Goal: Information Seeking & Learning: Learn about a topic

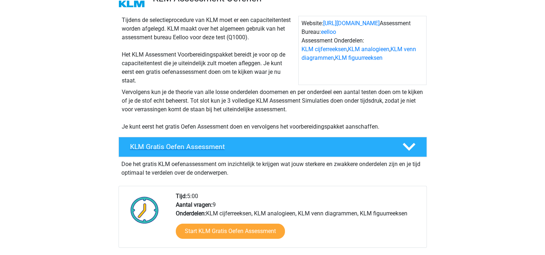
scroll to position [108, 0]
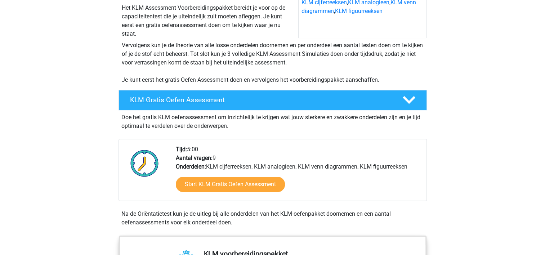
click at [149, 103] on h4 "KLM Gratis Oefen Assessment" at bounding box center [260, 100] width 261 height 8
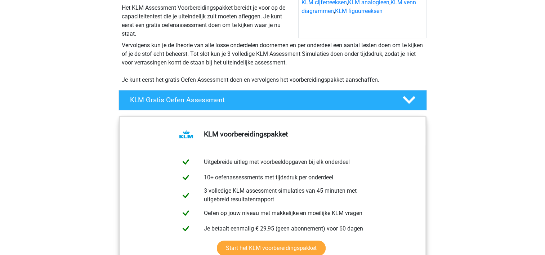
click at [409, 100] on icon at bounding box center [409, 100] width 13 height 13
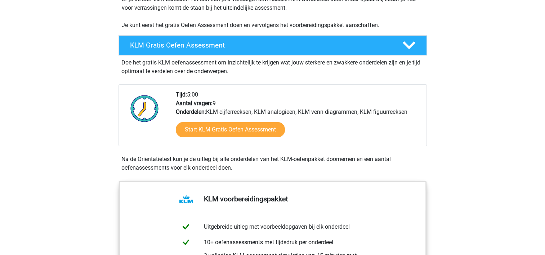
scroll to position [180, 0]
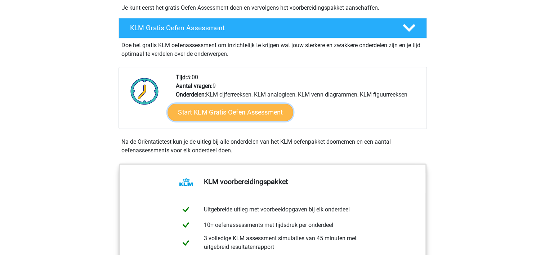
click at [233, 111] on link "Start KLM Gratis Oefen Assessment" at bounding box center [229, 111] width 125 height 17
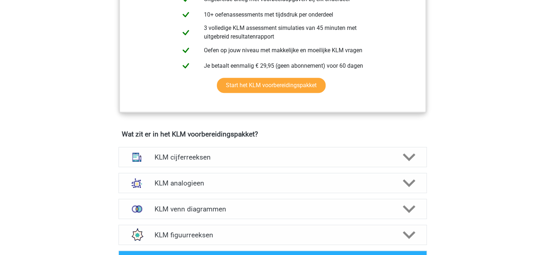
scroll to position [432, 0]
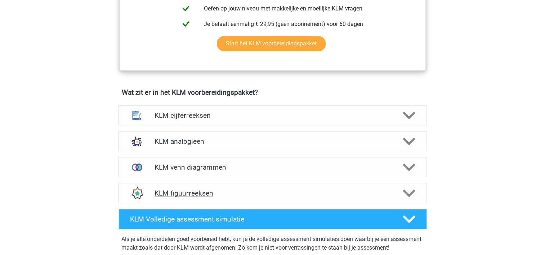
click at [189, 192] on h4 "KLM figuurreeksen" at bounding box center [273, 193] width 236 height 8
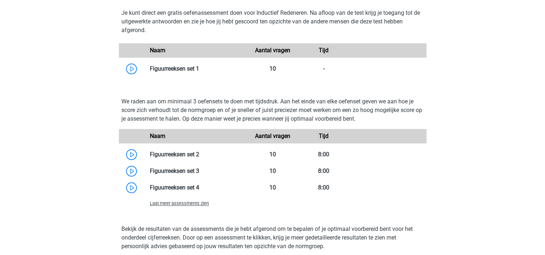
scroll to position [684, 0]
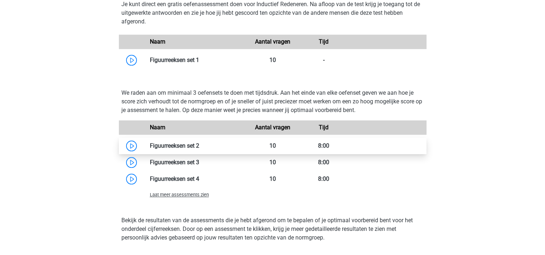
click at [199, 146] on link at bounding box center [199, 145] width 0 height 7
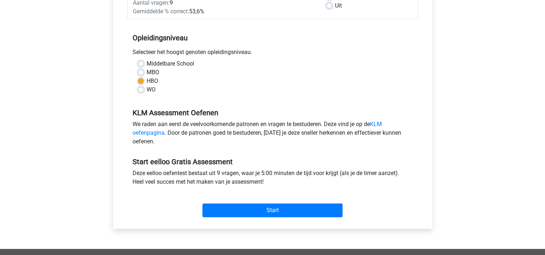
scroll to position [144, 0]
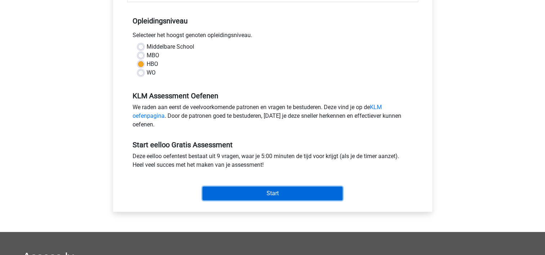
click at [274, 192] on input "Start" at bounding box center [272, 194] width 140 height 14
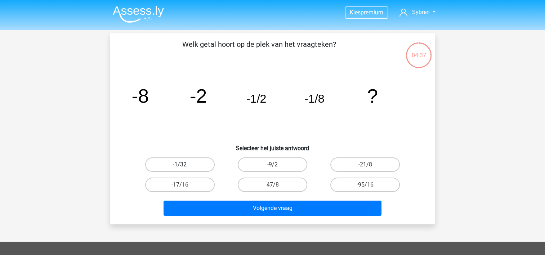
click at [204, 169] on label "-1/32" at bounding box center [180, 164] width 70 height 14
click at [184, 169] on input "-1/32" at bounding box center [182, 167] width 5 height 5
radio input "true"
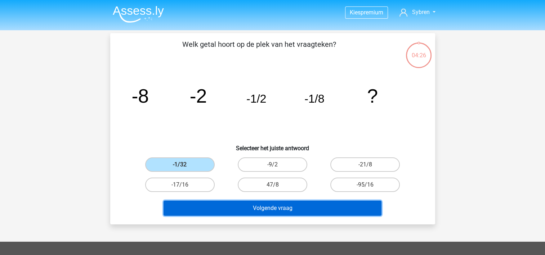
click at [246, 208] on button "Volgende vraag" at bounding box center [273, 208] width 218 height 15
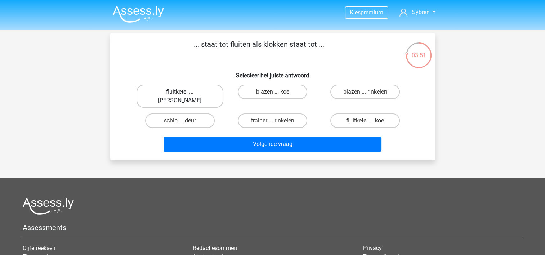
click at [197, 91] on label "fluitketel ... luiden" at bounding box center [180, 96] width 87 height 23
click at [184, 92] on input "fluitketel ... luiden" at bounding box center [182, 94] width 5 height 5
radio input "true"
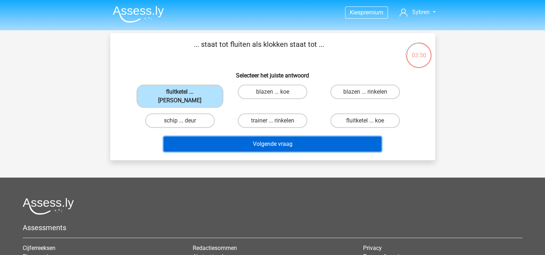
click at [299, 138] on button "Volgende vraag" at bounding box center [273, 144] width 218 height 15
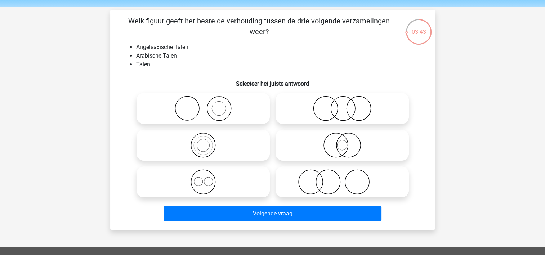
scroll to position [36, 0]
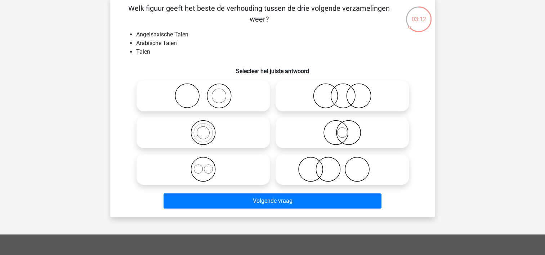
click at [348, 138] on icon at bounding box center [342, 132] width 128 height 25
click at [347, 129] on input "radio" at bounding box center [344, 126] width 5 height 5
radio input "true"
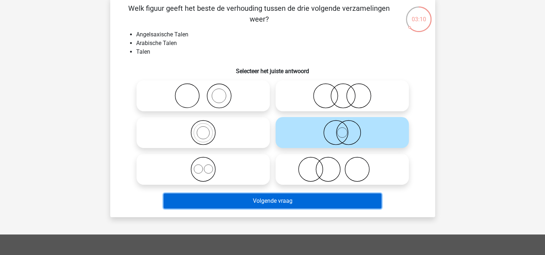
click at [300, 196] on button "Volgende vraag" at bounding box center [273, 200] width 218 height 15
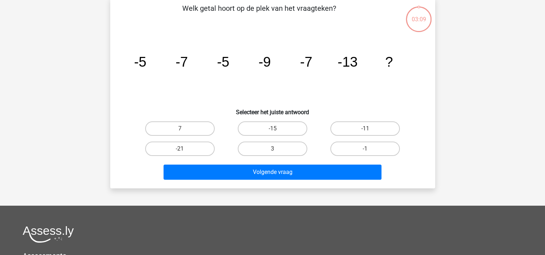
scroll to position [33, 0]
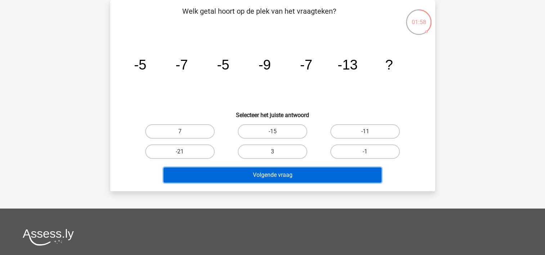
click at [284, 173] on button "Volgende vraag" at bounding box center [273, 174] width 218 height 15
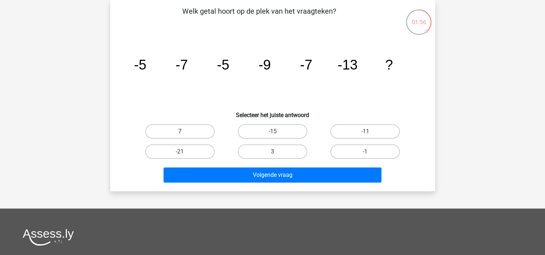
click at [202, 130] on label "7" at bounding box center [180, 131] width 70 height 14
click at [184, 131] on input "7" at bounding box center [182, 133] width 5 height 5
radio input "true"
click at [341, 134] on label "-11" at bounding box center [365, 131] width 70 height 14
click at [365, 134] on input "-11" at bounding box center [367, 133] width 5 height 5
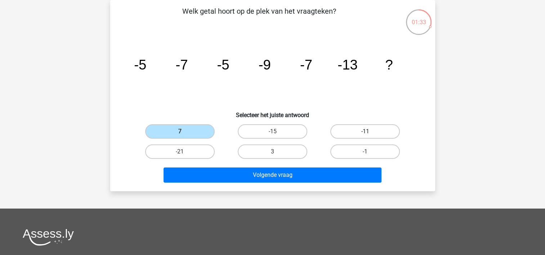
radio input "true"
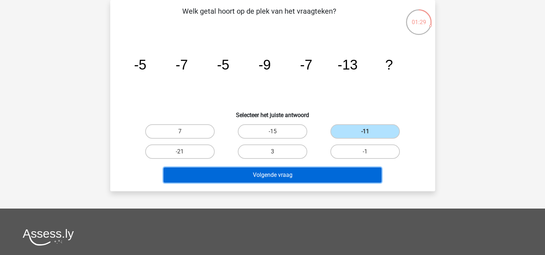
click at [313, 174] on button "Volgende vraag" at bounding box center [273, 174] width 218 height 15
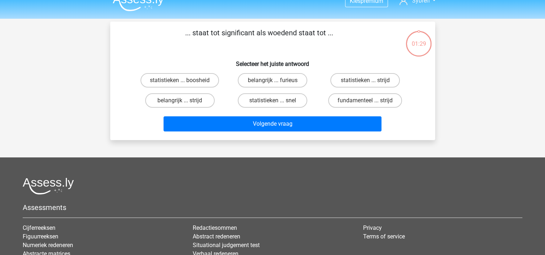
scroll to position [0, 0]
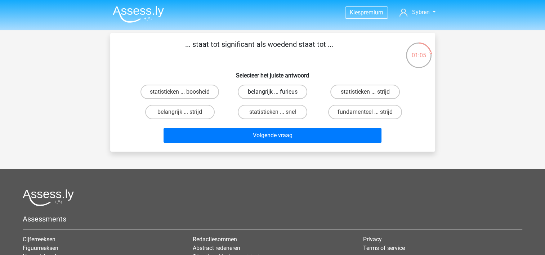
click at [283, 95] on label "belangrijk ... furieus" at bounding box center [273, 92] width 70 height 14
click at [277, 95] on input "belangrijk ... furieus" at bounding box center [274, 94] width 5 height 5
radio input "true"
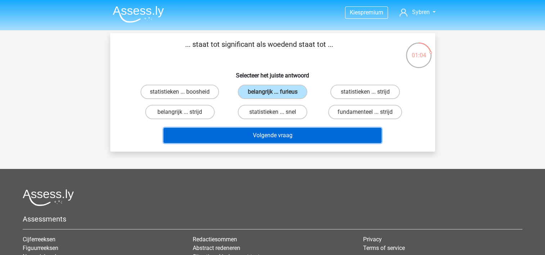
click at [279, 134] on button "Volgende vraag" at bounding box center [273, 135] width 218 height 15
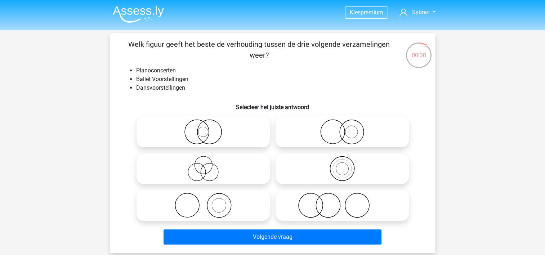
click at [226, 165] on icon at bounding box center [203, 168] width 128 height 25
click at [208, 165] on input "radio" at bounding box center [205, 162] width 5 height 5
radio input "true"
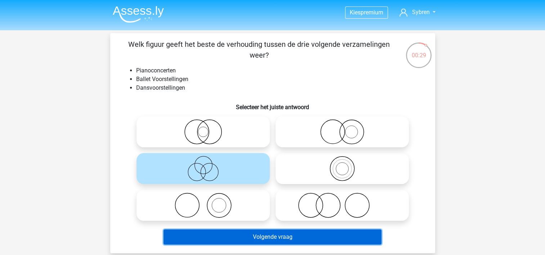
click at [302, 234] on button "Volgende vraag" at bounding box center [273, 236] width 218 height 15
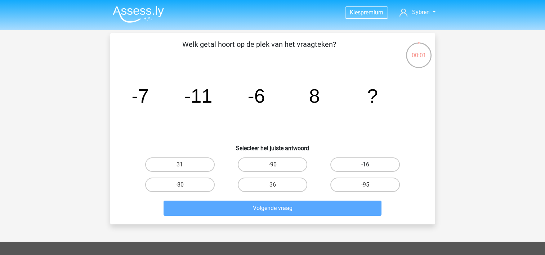
click at [341, 167] on label "-16" at bounding box center [365, 164] width 70 height 14
click at [365, 167] on input "-16" at bounding box center [367, 167] width 5 height 5
radio input "true"
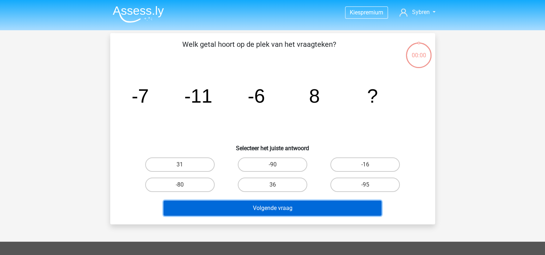
click at [290, 206] on button "Volgende vraag" at bounding box center [273, 208] width 218 height 15
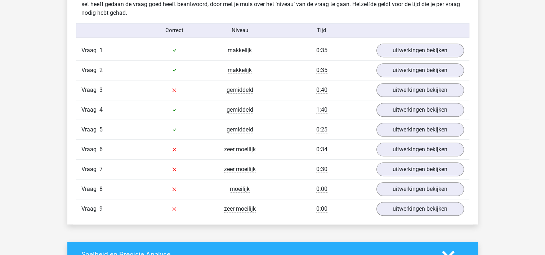
scroll to position [792, 0]
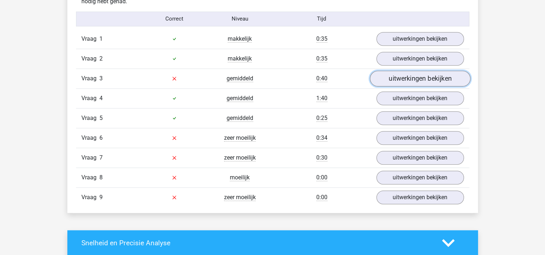
click at [395, 83] on link "uitwerkingen bekijken" at bounding box center [420, 79] width 100 height 16
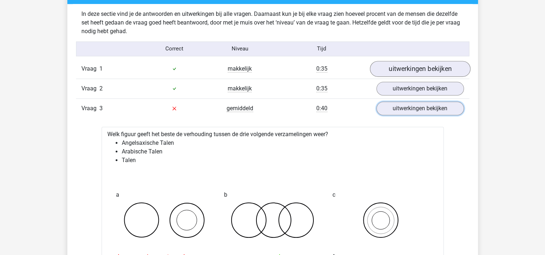
scroll to position [756, 0]
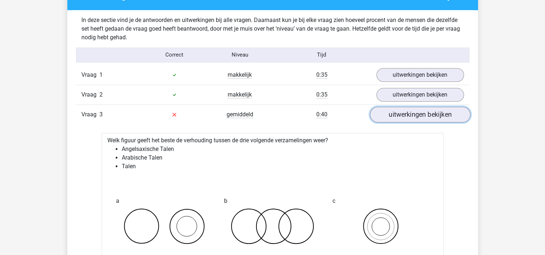
click at [395, 112] on link "uitwerkingen bekijken" at bounding box center [420, 115] width 100 height 16
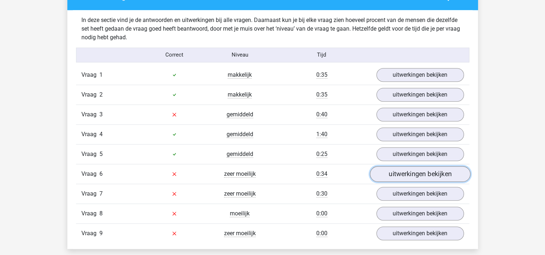
click at [403, 178] on link "uitwerkingen bekijken" at bounding box center [420, 174] width 100 height 16
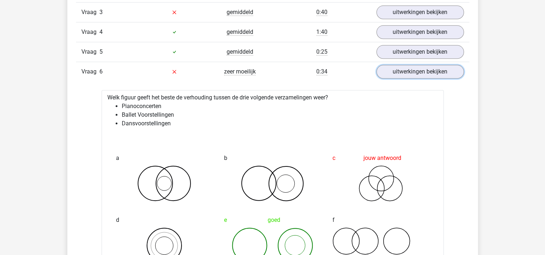
scroll to position [792, 0]
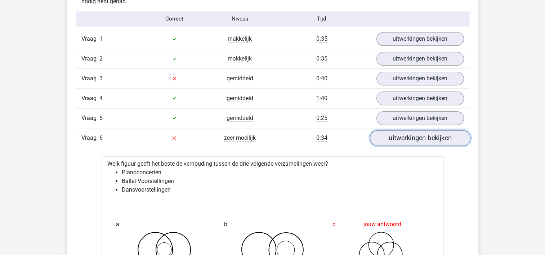
click at [398, 135] on link "uitwerkingen bekijken" at bounding box center [420, 138] width 100 height 16
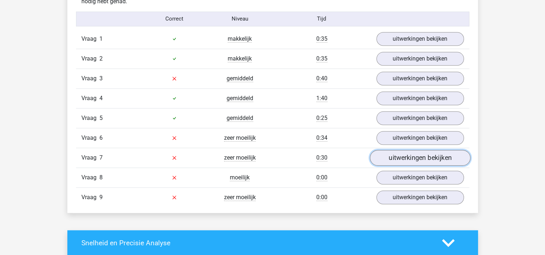
click at [390, 158] on link "uitwerkingen bekijken" at bounding box center [420, 158] width 100 height 16
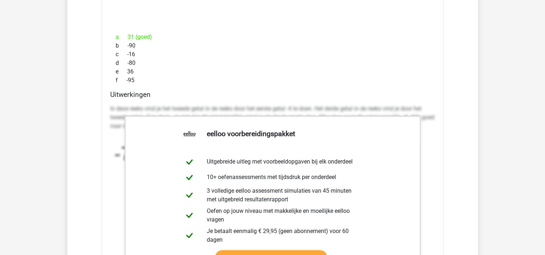
scroll to position [1045, 0]
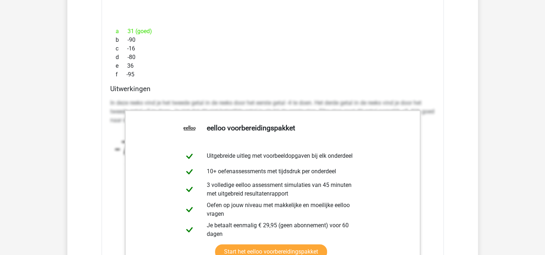
click at [365, 62] on div "e 36" at bounding box center [272, 66] width 325 height 9
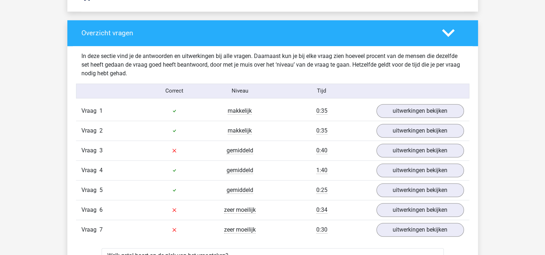
scroll to position [720, 0]
click at [442, 36] on icon at bounding box center [448, 33] width 13 height 13
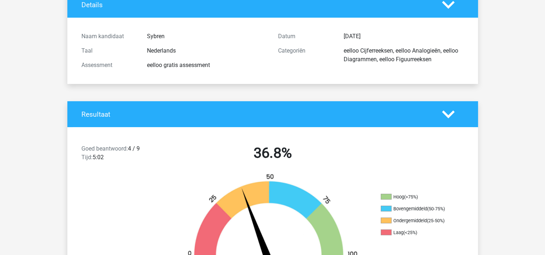
scroll to position [0, 0]
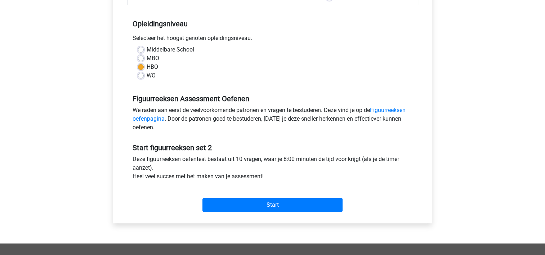
scroll to position [144, 0]
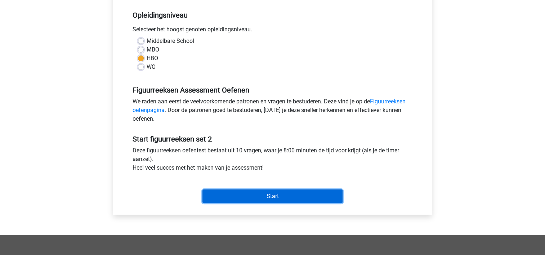
click at [211, 197] on input "Start" at bounding box center [272, 196] width 140 height 14
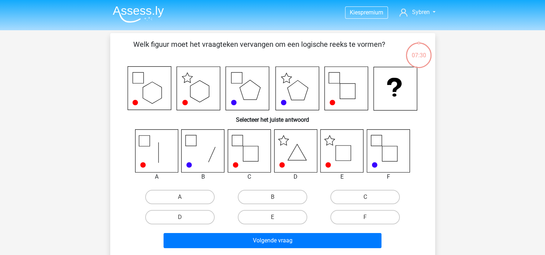
click at [342, 150] on icon at bounding box center [342, 150] width 43 height 43
click at [262, 218] on label "E" at bounding box center [273, 217] width 70 height 14
click at [272, 218] on input "E" at bounding box center [274, 219] width 5 height 5
radio input "true"
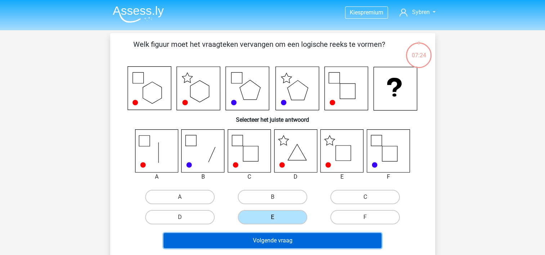
click at [277, 238] on button "Volgende vraag" at bounding box center [273, 240] width 218 height 15
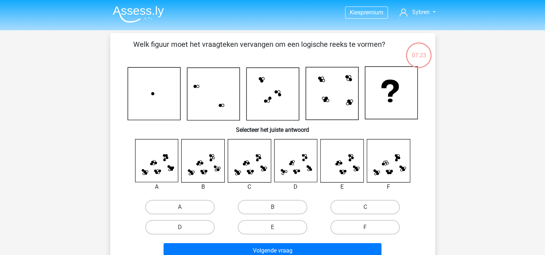
scroll to position [33, 0]
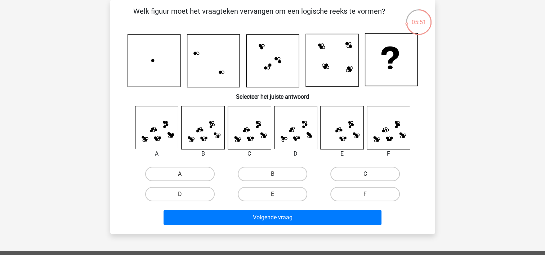
click at [347, 175] on label "C" at bounding box center [365, 174] width 70 height 14
click at [365, 175] on input "C" at bounding box center [367, 176] width 5 height 5
radio input "true"
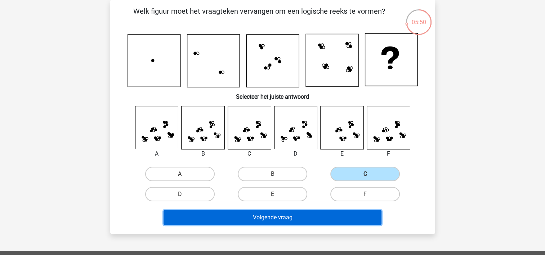
click at [313, 220] on button "Volgende vraag" at bounding box center [273, 217] width 218 height 15
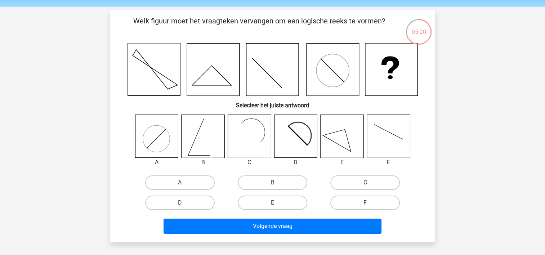
scroll to position [36, 0]
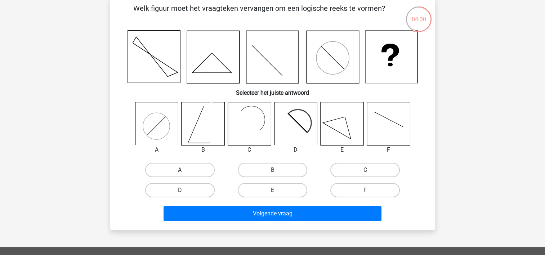
click at [245, 126] on rect at bounding box center [245, 124] width 35 height 35
drag, startPoint x: 345, startPoint y: 173, endPoint x: 340, endPoint y: 180, distance: 9.3
click at [345, 173] on label "C" at bounding box center [365, 170] width 70 height 14
click at [365, 173] on input "C" at bounding box center [367, 172] width 5 height 5
radio input "true"
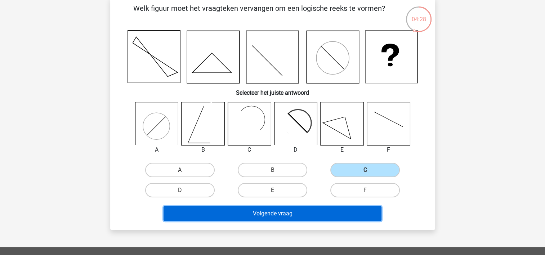
click at [323, 209] on button "Volgende vraag" at bounding box center [273, 213] width 218 height 15
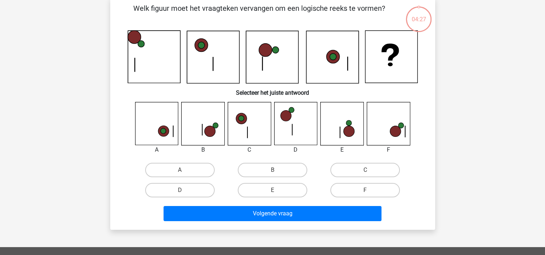
scroll to position [33, 0]
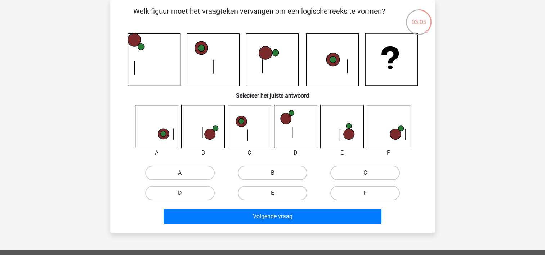
click at [385, 134] on icon at bounding box center [388, 126] width 43 height 43
click at [285, 193] on label "E" at bounding box center [273, 193] width 70 height 14
click at [277, 193] on input "E" at bounding box center [274, 195] width 5 height 5
radio input "true"
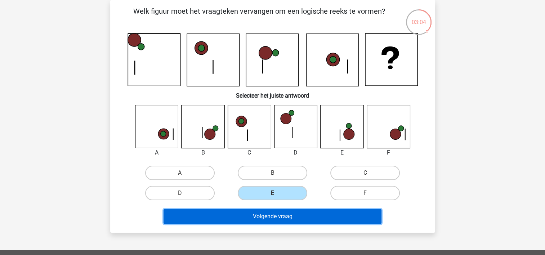
drag, startPoint x: 286, startPoint y: 213, endPoint x: 301, endPoint y: 226, distance: 19.7
click at [286, 213] on button "Volgende vraag" at bounding box center [273, 216] width 218 height 15
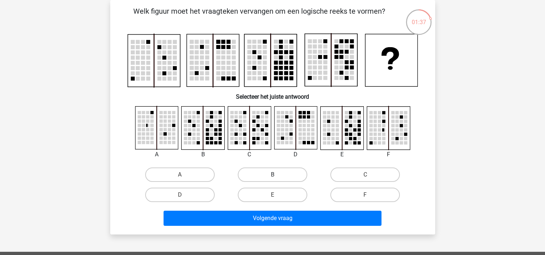
click at [269, 176] on label "B" at bounding box center [273, 174] width 70 height 14
click at [272, 176] on input "B" at bounding box center [274, 177] width 5 height 5
radio input "true"
click at [296, 228] on div "Welk figuur moet het vraagteken vervangen om een logische reeks te vormen?" at bounding box center [272, 117] width 325 height 234
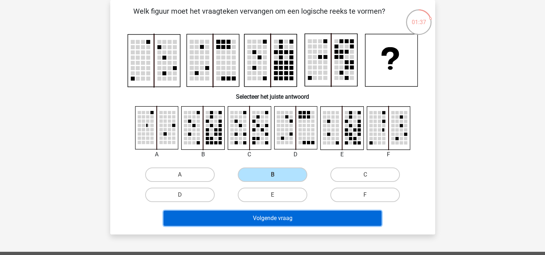
click at [299, 223] on button "Volgende vraag" at bounding box center [273, 218] width 218 height 15
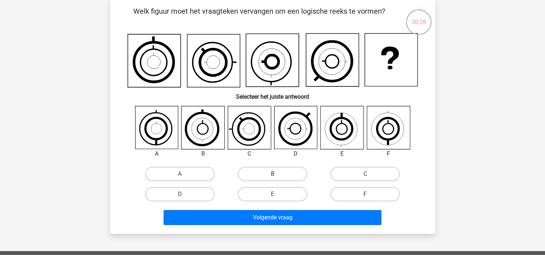
click at [280, 173] on label "B" at bounding box center [273, 174] width 70 height 14
click at [277, 174] on input "B" at bounding box center [274, 176] width 5 height 5
radio input "true"
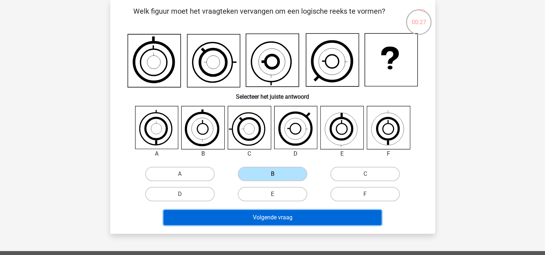
click at [281, 214] on button "Volgende vraag" at bounding box center [273, 217] width 218 height 15
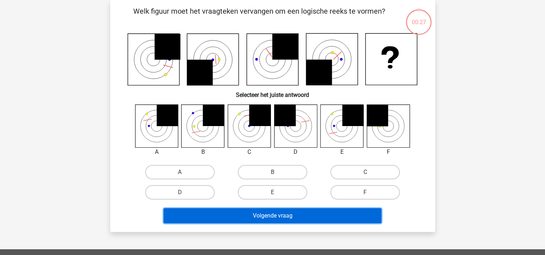
click at [281, 214] on button "Volgende vraag" at bounding box center [273, 215] width 218 height 15
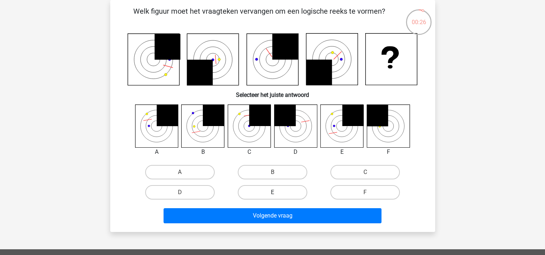
click at [280, 193] on label "E" at bounding box center [273, 192] width 70 height 14
click at [277, 193] on input "E" at bounding box center [274, 194] width 5 height 5
radio input "true"
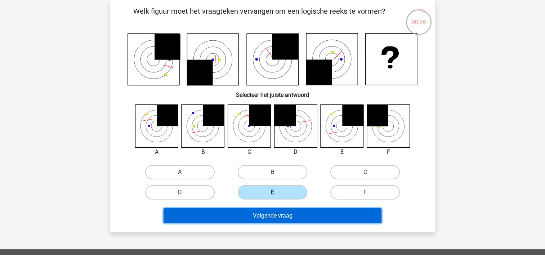
click at [280, 214] on button "Volgende vraag" at bounding box center [273, 215] width 218 height 15
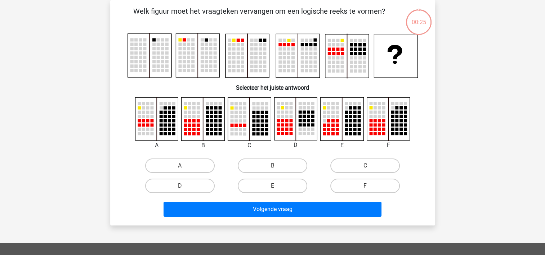
click at [280, 193] on div "E" at bounding box center [272, 186] width 93 height 20
click at [280, 191] on label "E" at bounding box center [273, 186] width 70 height 14
click at [277, 191] on input "E" at bounding box center [274, 188] width 5 height 5
radio input "true"
click at [283, 200] on div "Volgende vraag" at bounding box center [273, 208] width 302 height 24
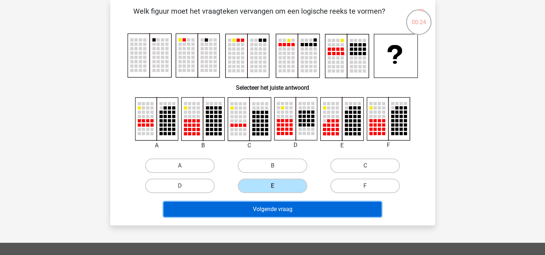
click at [280, 204] on button "Volgende vraag" at bounding box center [273, 209] width 218 height 15
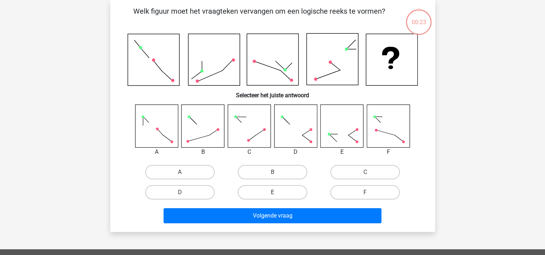
click at [277, 186] on label "E" at bounding box center [273, 192] width 70 height 14
click at [277, 192] on input "E" at bounding box center [274, 194] width 5 height 5
radio input "true"
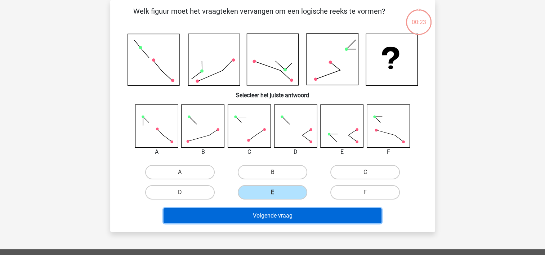
click at [286, 218] on button "Volgende vraag" at bounding box center [273, 215] width 218 height 15
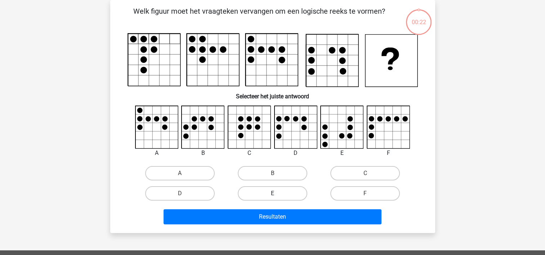
click at [277, 196] on label "E" at bounding box center [273, 193] width 70 height 14
click at [277, 196] on input "E" at bounding box center [274, 195] width 5 height 5
radio input "true"
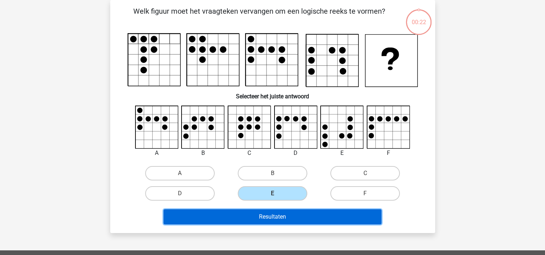
click at [277, 213] on button "Resultaten" at bounding box center [273, 216] width 218 height 15
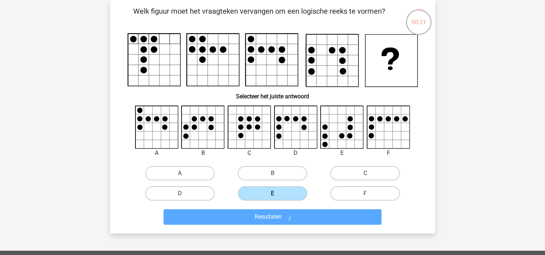
click at [273, 191] on label "E" at bounding box center [273, 193] width 70 height 14
click at [273, 193] on input "E" at bounding box center [274, 195] width 5 height 5
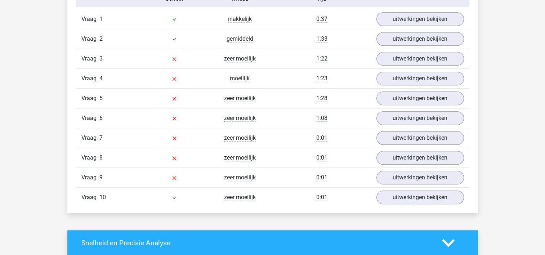
scroll to position [576, 0]
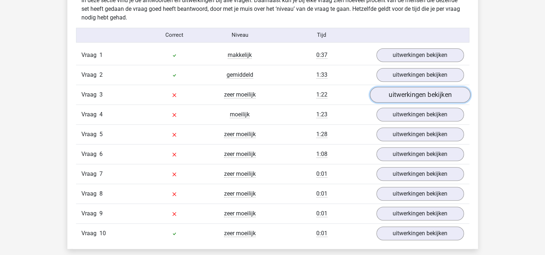
click at [389, 92] on link "uitwerkingen bekijken" at bounding box center [420, 95] width 100 height 16
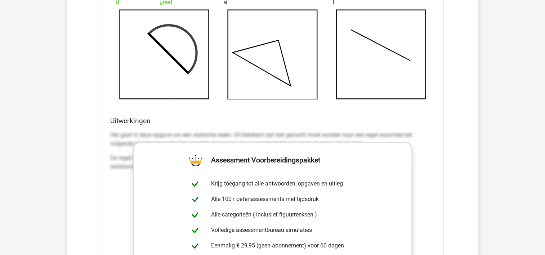
scroll to position [900, 0]
